Goal: Transaction & Acquisition: Book appointment/travel/reservation

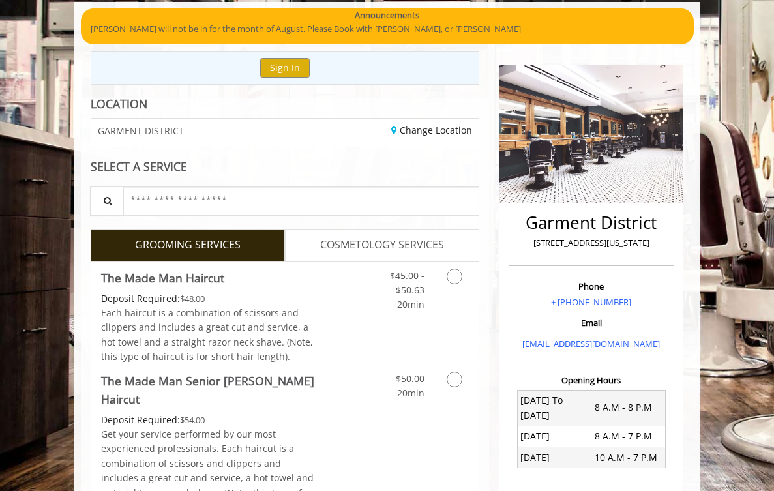
scroll to position [95, 0]
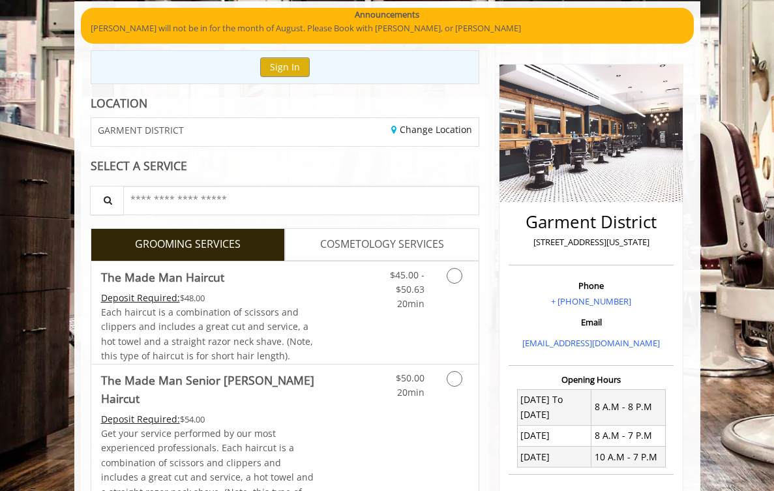
click at [216, 241] on link "GROOMING SERVICES" at bounding box center [188, 244] width 194 height 33
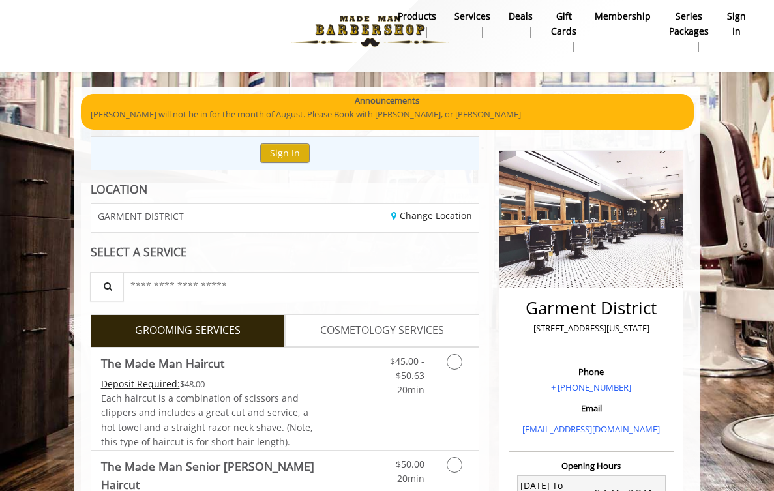
scroll to position [189, 0]
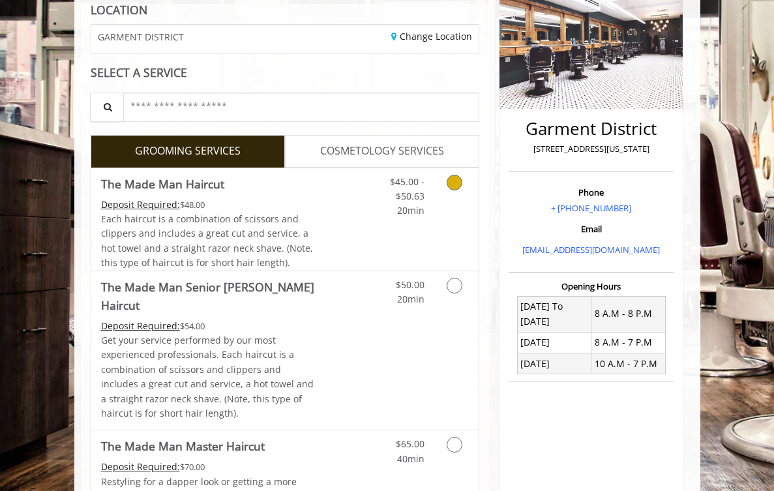
click at [245, 242] on span "Each haircut is a combination of scissors and clippers and includes a great cut…" at bounding box center [207, 241] width 212 height 56
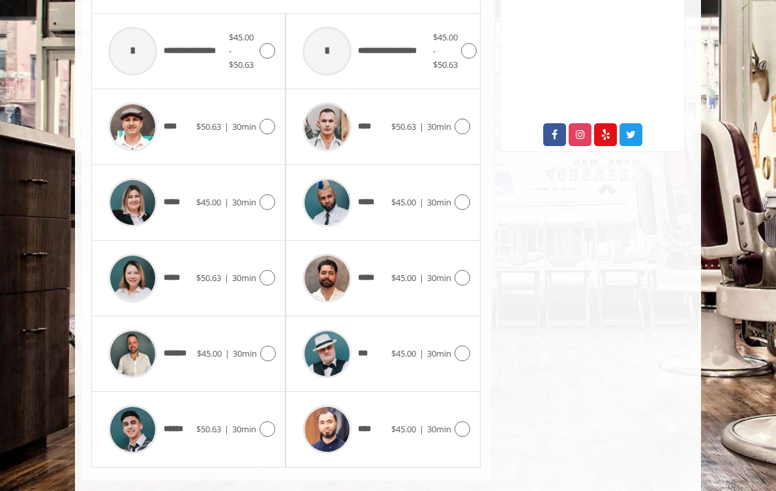
scroll to position [650, 0]
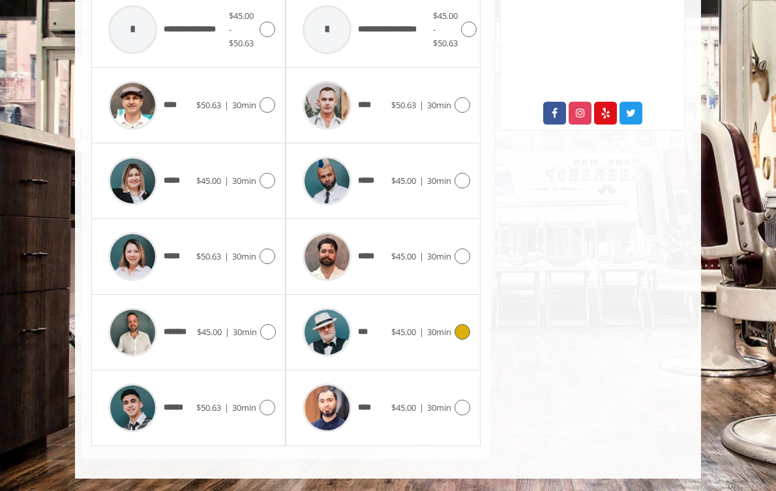
click at [470, 333] on icon at bounding box center [463, 332] width 16 height 16
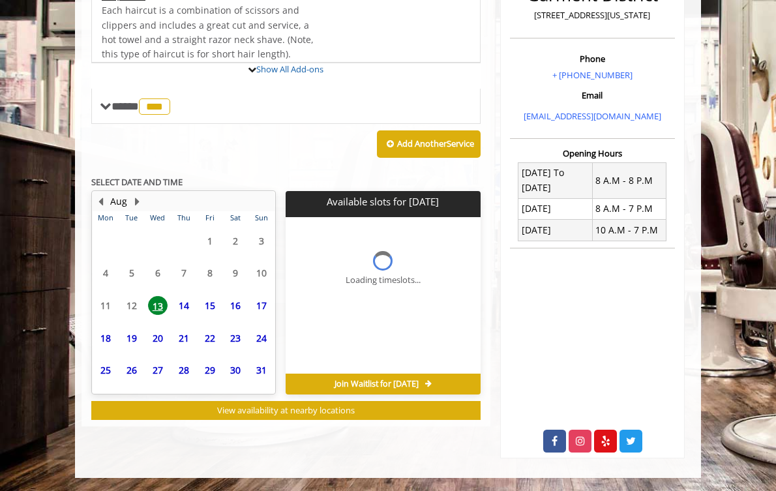
scroll to position [409, 0]
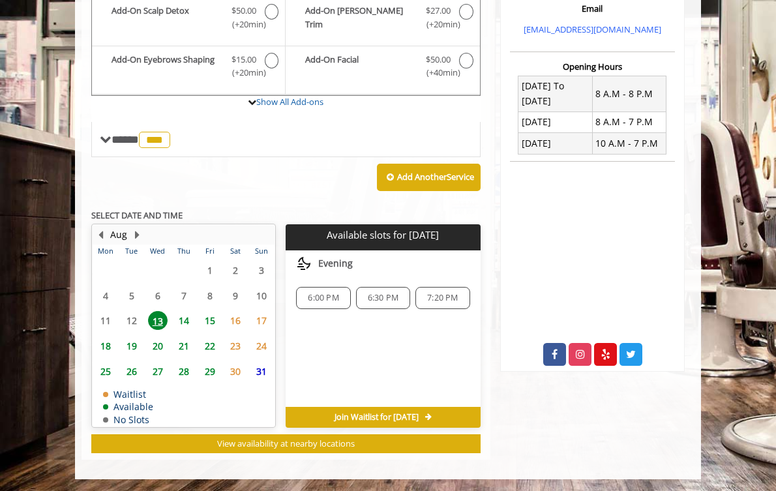
click at [174, 320] on span "14" at bounding box center [184, 320] width 20 height 19
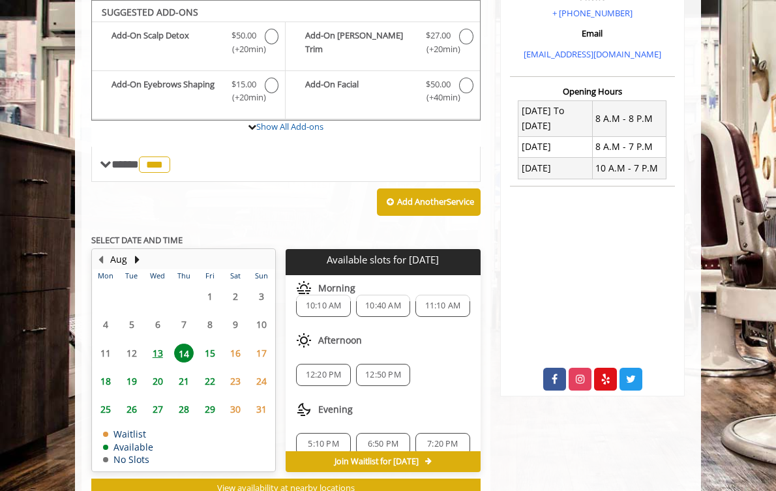
scroll to position [31, 0]
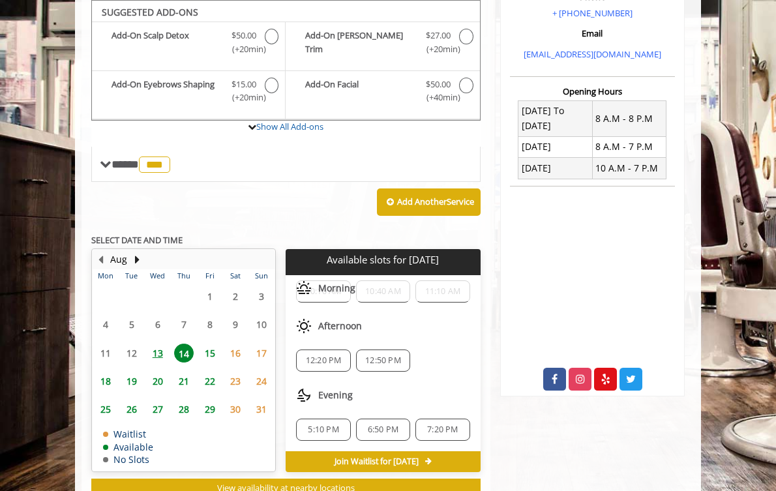
click at [306, 357] on span "12:20 PM" at bounding box center [324, 360] width 36 height 10
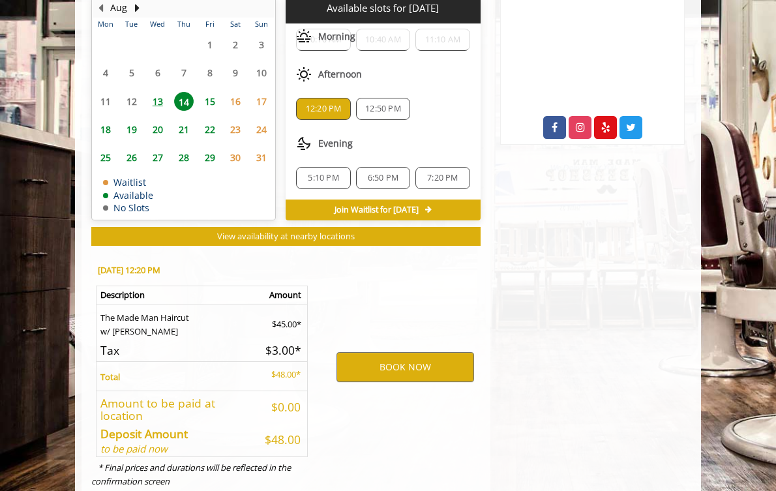
scroll to position [665, 0]
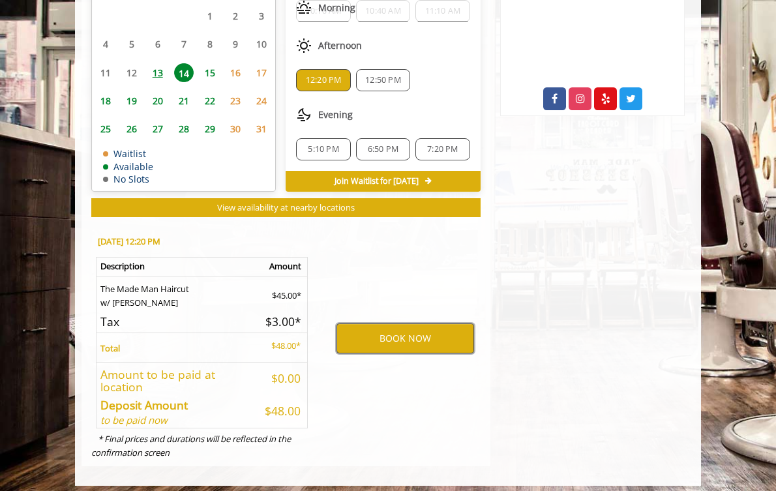
click at [385, 329] on button "BOOK NOW" at bounding box center [406, 339] width 138 height 30
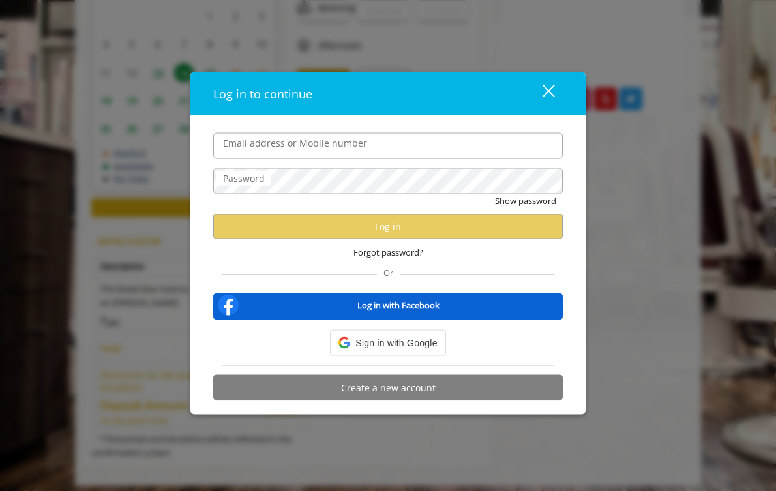
type input "**********"
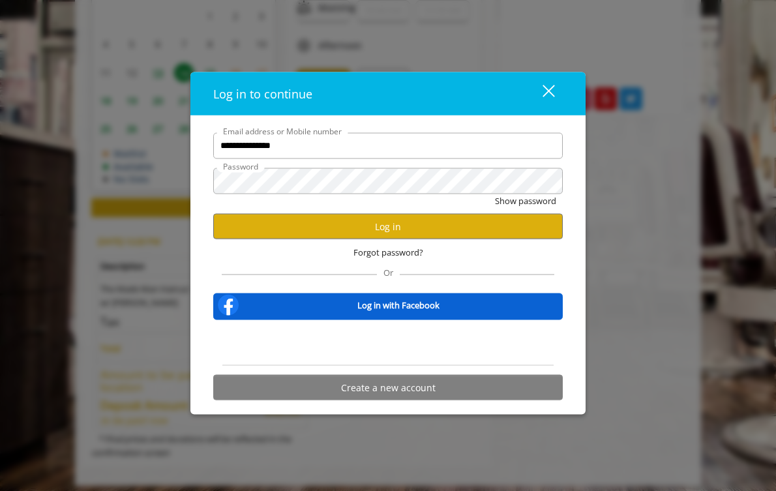
scroll to position [0, 0]
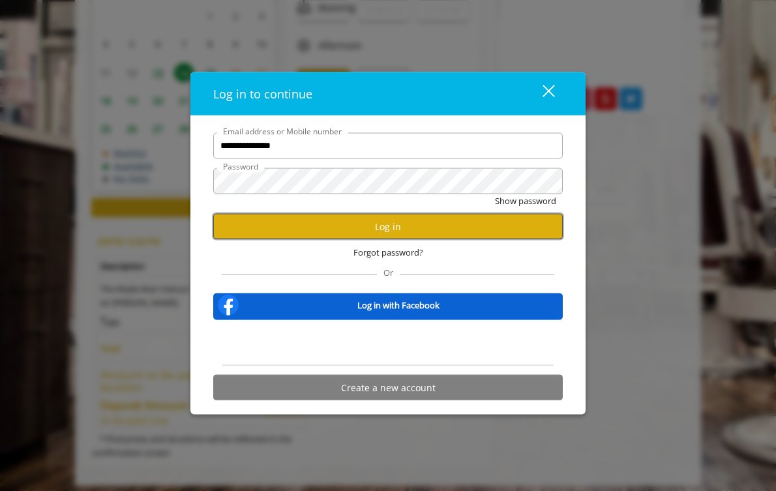
click at [352, 237] on button "Log in" at bounding box center [388, 226] width 350 height 25
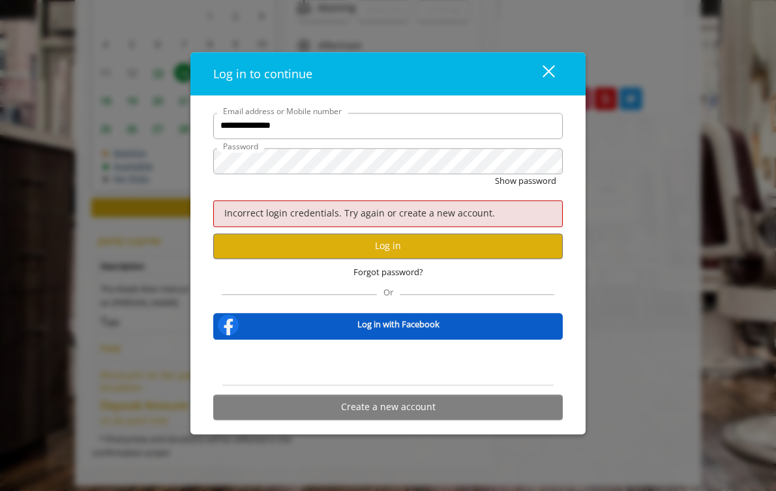
click at [370, 335] on div "Log in with Facebook" at bounding box center [388, 326] width 350 height 27
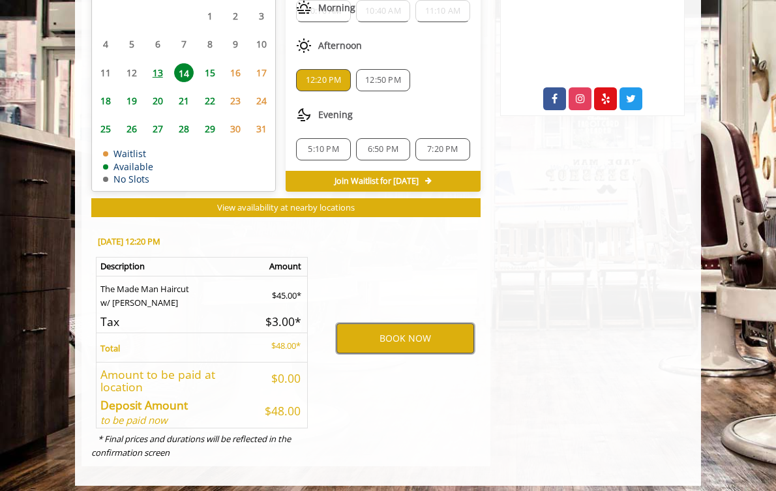
click at [382, 343] on button "BOOK NOW" at bounding box center [406, 339] width 138 height 30
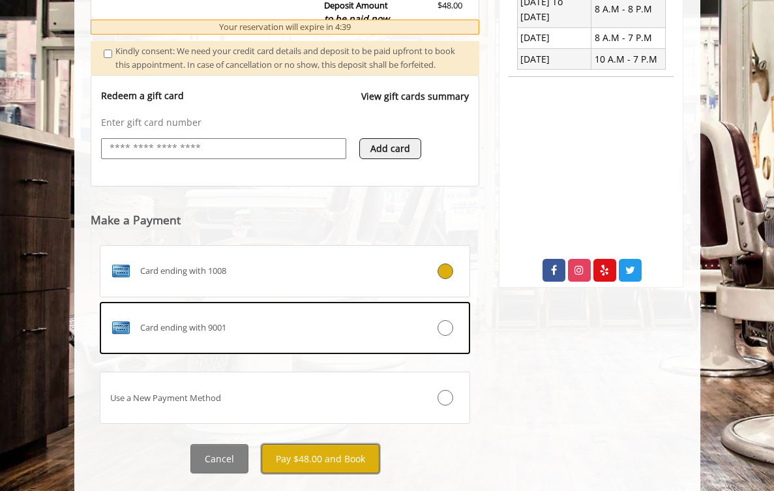
click at [314, 444] on button "Pay $48.00 and Book" at bounding box center [321, 458] width 118 height 29
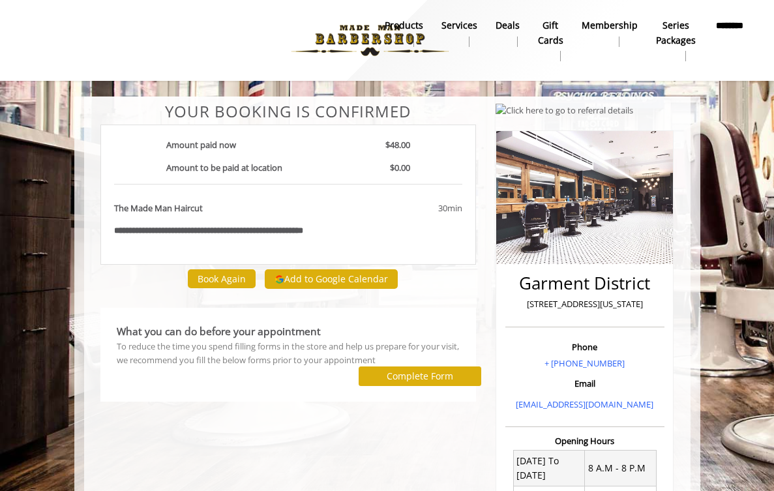
click at [265, 38] on div at bounding box center [239, 41] width 441 height 72
